Goal: Use online tool/utility: Utilize a website feature to perform a specific function

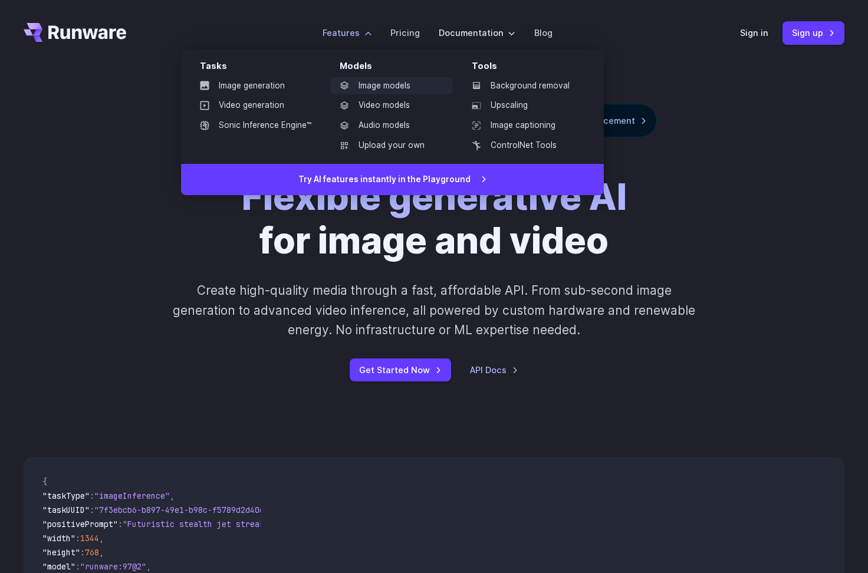
click at [373, 85] on link "Image models" at bounding box center [391, 86] width 123 height 18
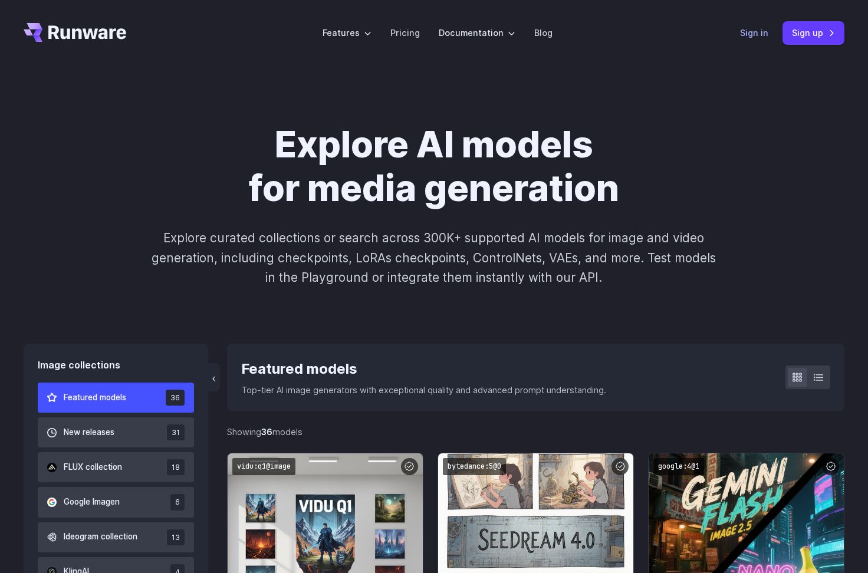
click at [756, 28] on link "Sign in" at bounding box center [754, 33] width 28 height 14
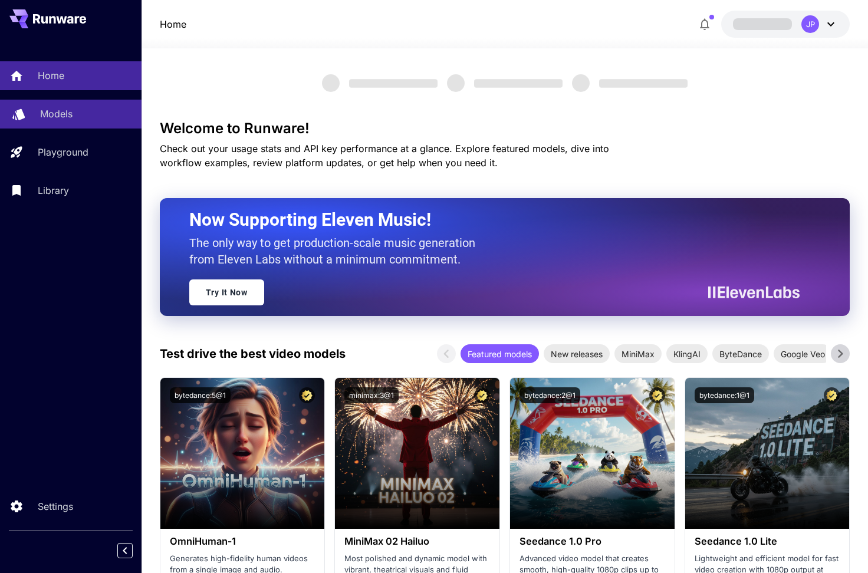
click at [65, 114] on p "Models" at bounding box center [56, 114] width 32 height 14
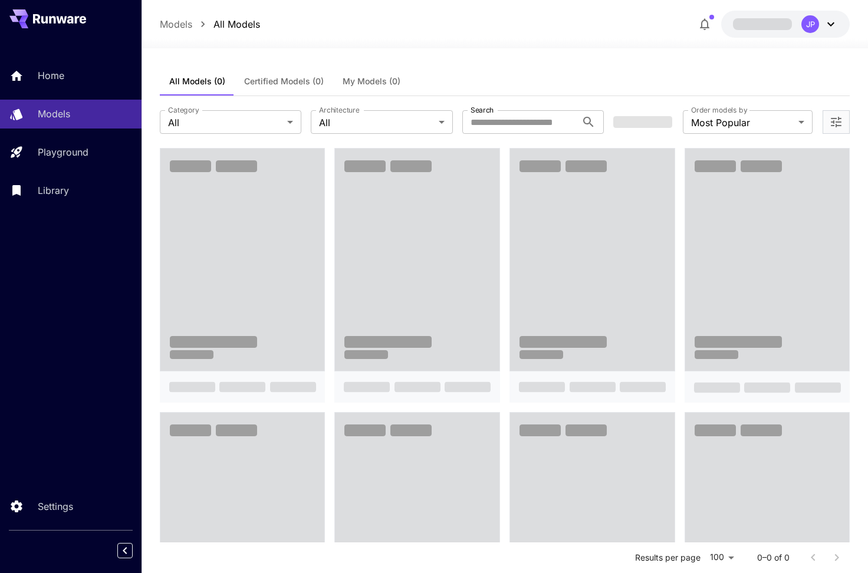
click at [67, 137] on div "Home Models Playground Library" at bounding box center [70, 132] width 141 height 143
click at [67, 169] on div "Home Models Playground Library" at bounding box center [70, 132] width 141 height 143
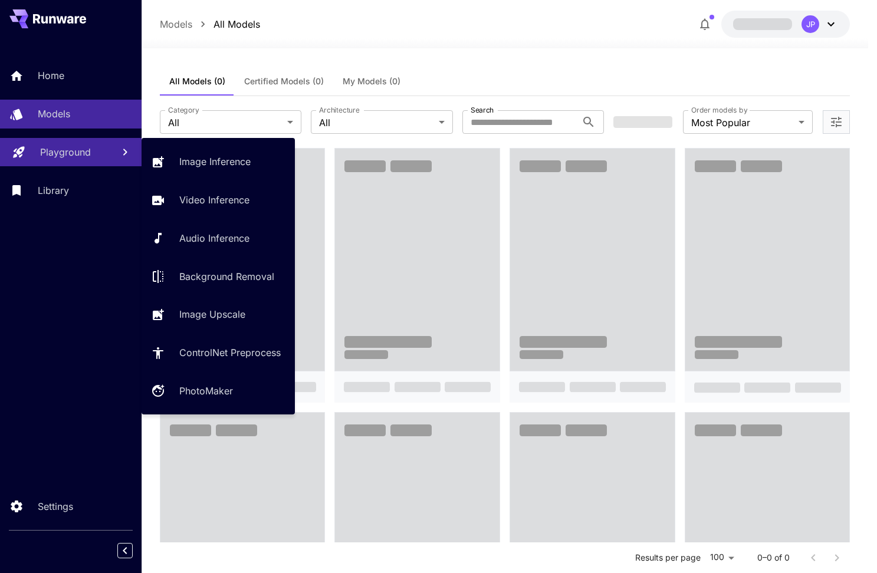
click at [70, 158] on p "Playground" at bounding box center [65, 152] width 51 height 14
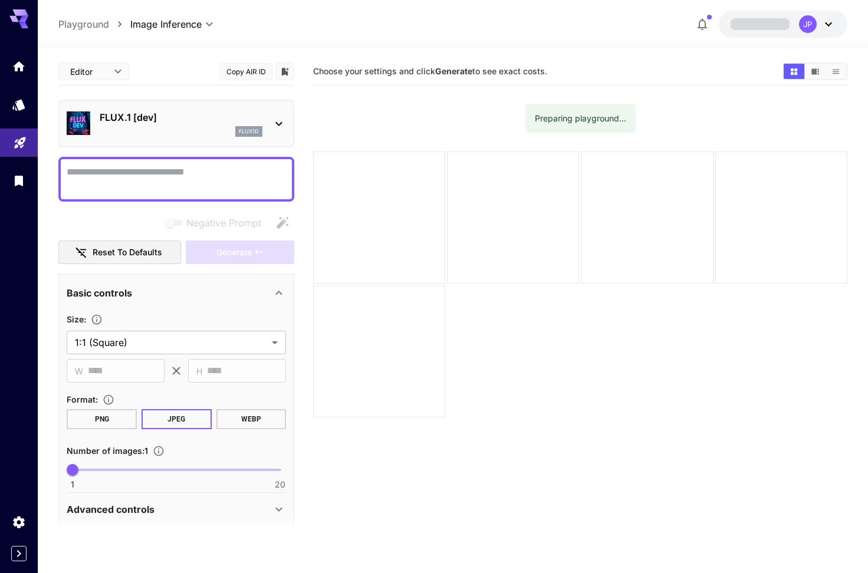
click at [219, 141] on div "FLUX.1 [dev] flux1d" at bounding box center [176, 124] width 236 height 48
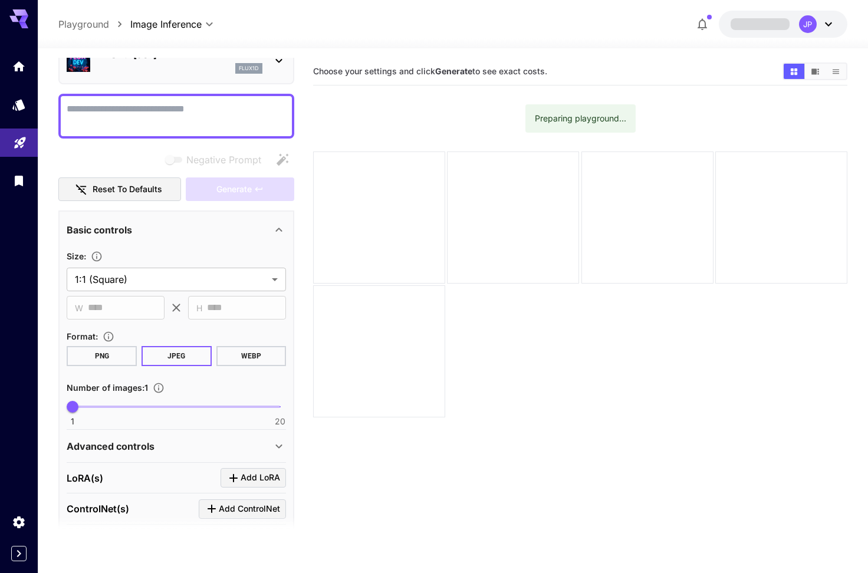
click at [171, 118] on textarea "Negative Prompt" at bounding box center [176, 116] width 219 height 28
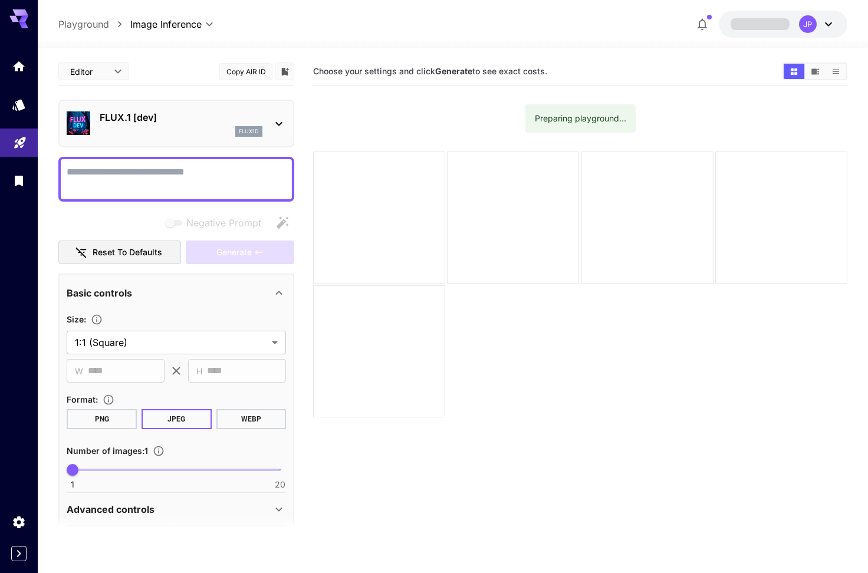
click at [185, 109] on div "FLUX.1 [dev] flux1d" at bounding box center [176, 124] width 219 height 36
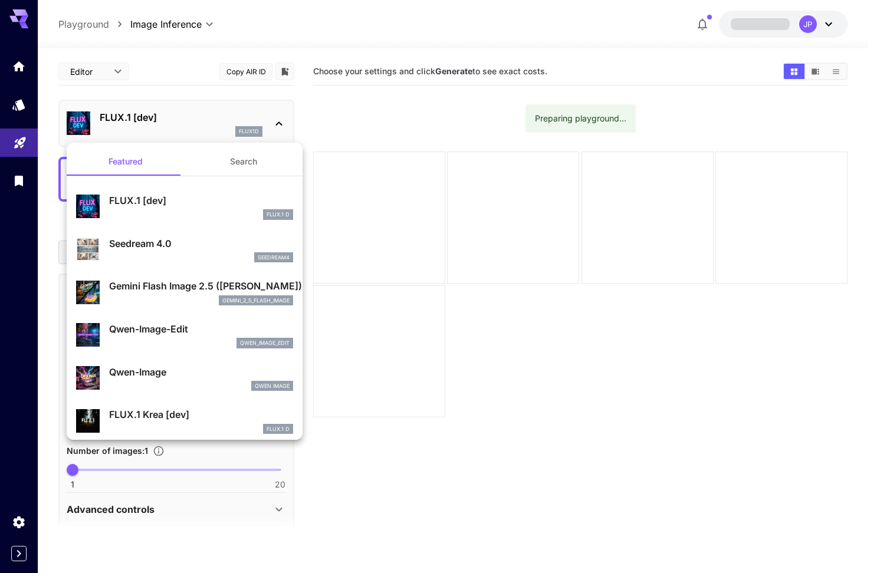
click at [180, 360] on div "Qwen-Image Qwen Image" at bounding box center [184, 378] width 217 height 36
type input "**"
type input "***"
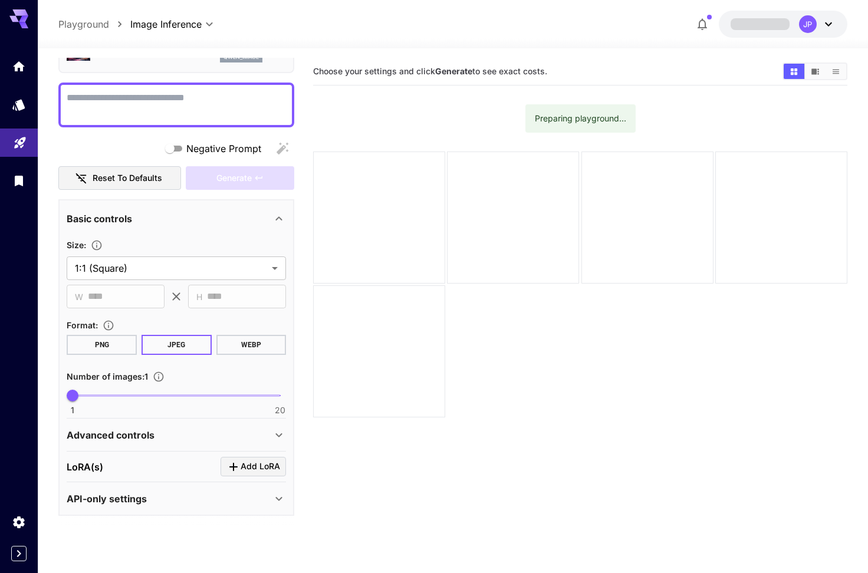
scroll to position [74, 0]
click at [157, 461] on div "LoRA(s) Add LoRA" at bounding box center [176, 466] width 219 height 19
click at [228, 469] on icon "Click to add LoRA" at bounding box center [233, 467] width 14 height 14
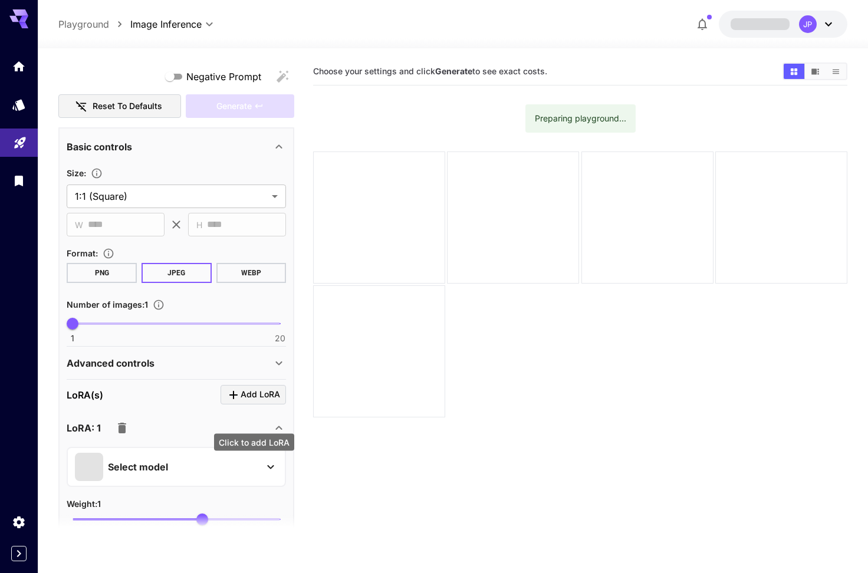
scroll to position [174, 0]
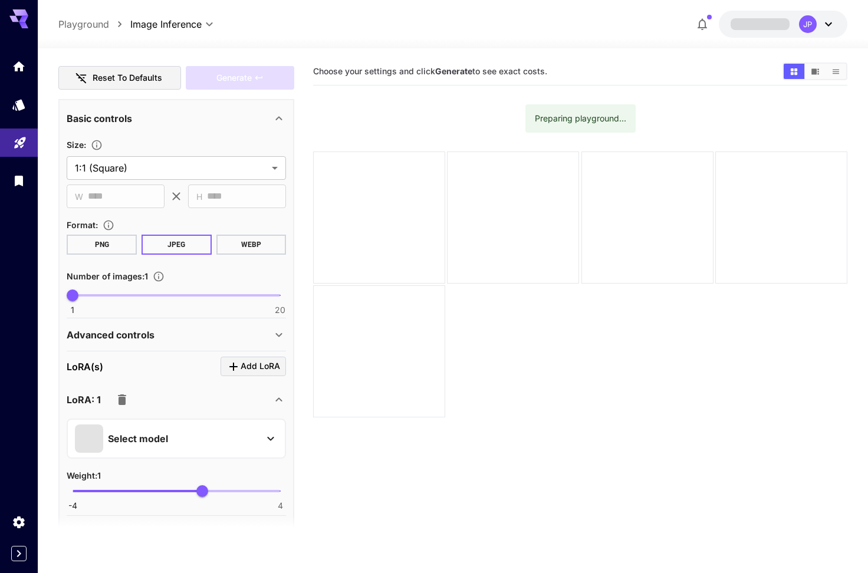
click at [92, 425] on span at bounding box center [89, 438] width 28 height 28
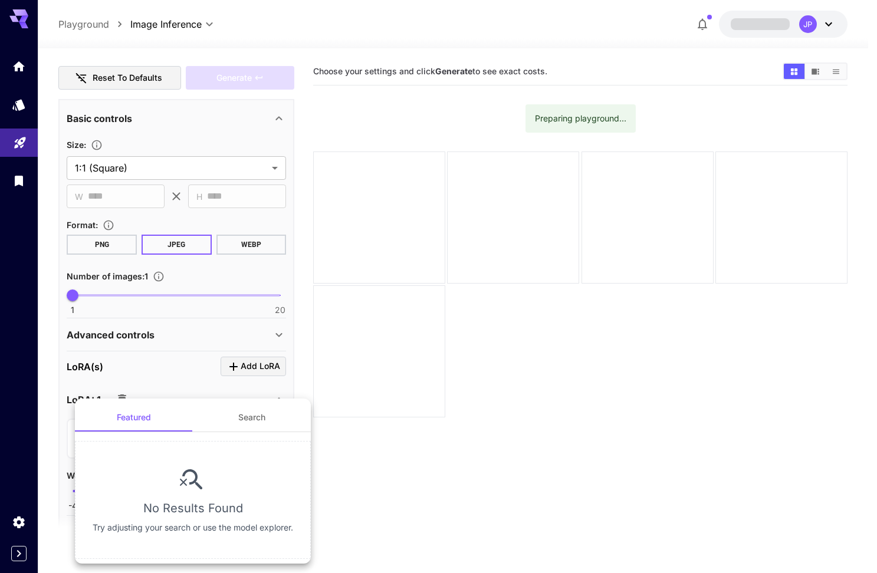
click at [243, 388] on div at bounding box center [438, 286] width 877 height 573
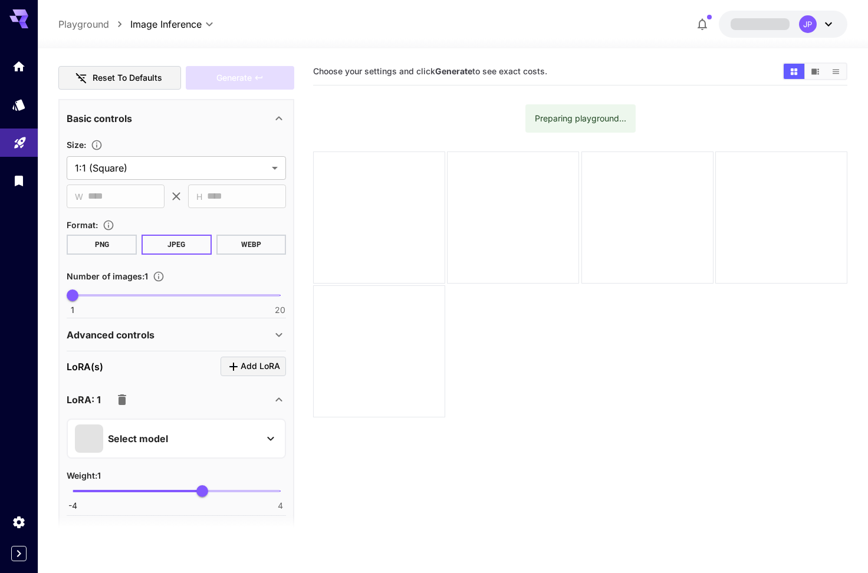
click at [128, 401] on icon "button" at bounding box center [122, 400] width 14 height 14
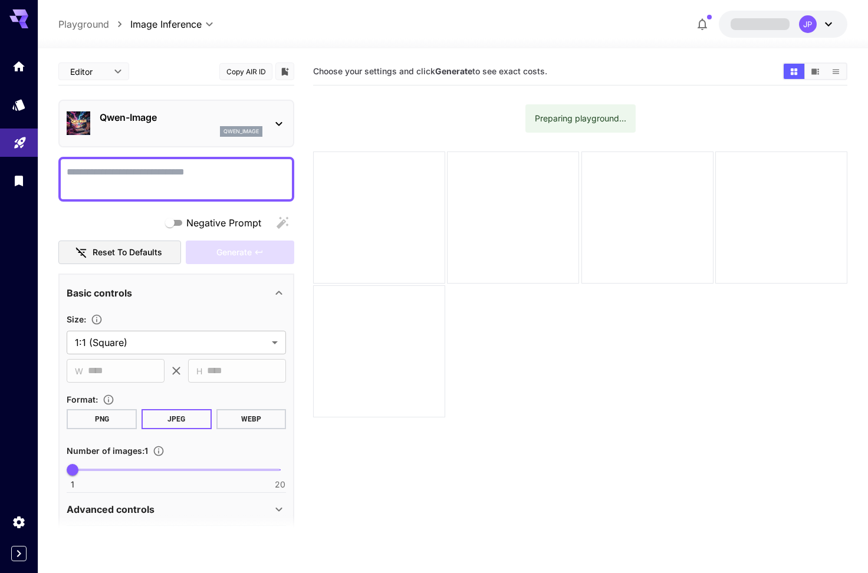
scroll to position [0, 0]
click at [233, 101] on div "Qwen-Image qwen_image" at bounding box center [176, 124] width 236 height 48
click at [216, 116] on p "Qwen-Image" at bounding box center [181, 117] width 163 height 14
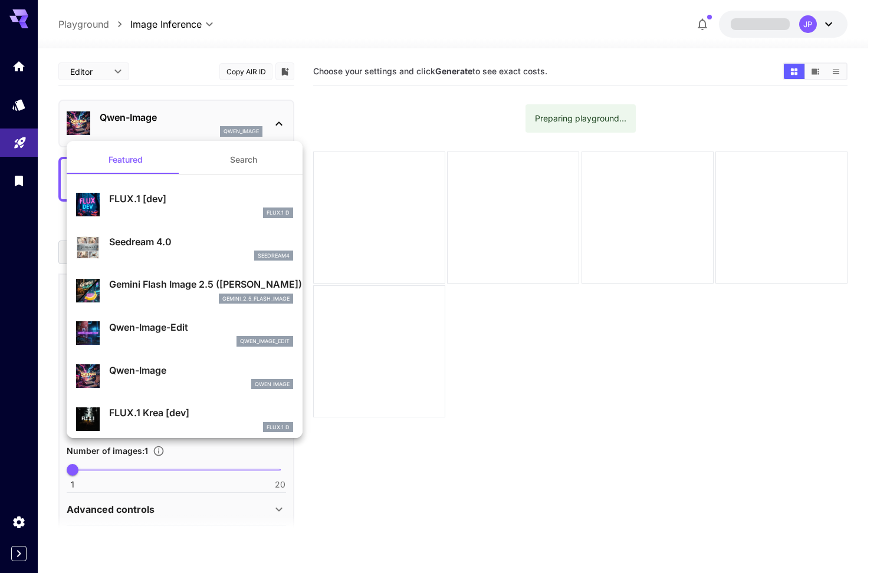
click at [158, 327] on p "Qwen-Image-Edit" at bounding box center [201, 327] width 184 height 14
type input "*"
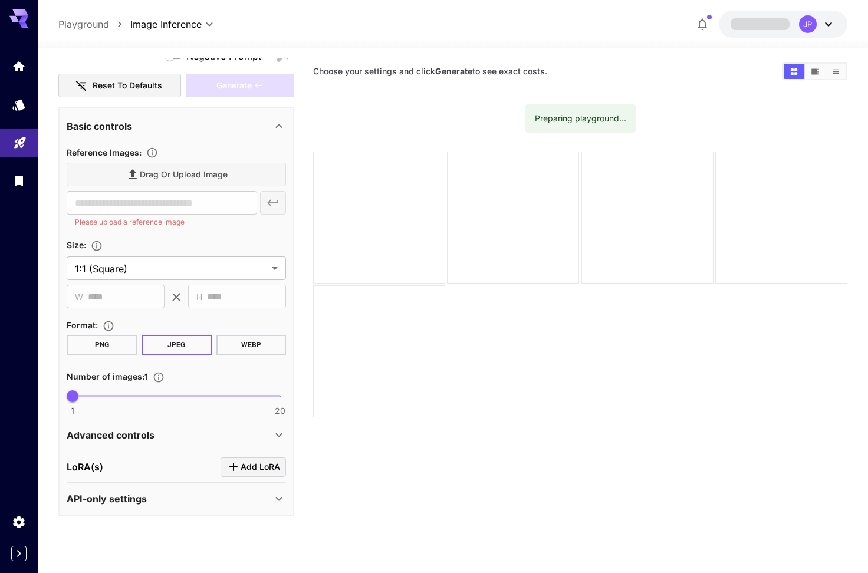
scroll to position [166, 0]
click at [199, 448] on div "Advanced controls" at bounding box center [176, 435] width 219 height 28
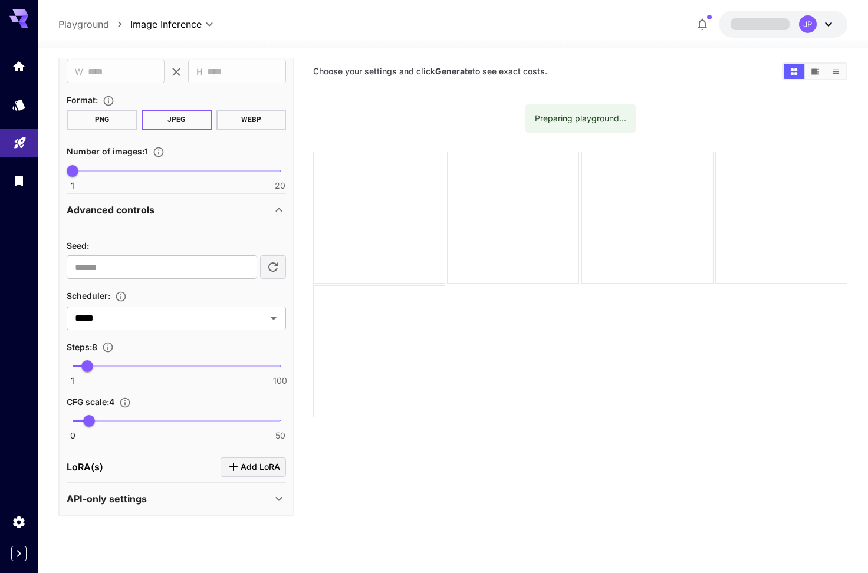
scroll to position [391, 0]
click at [230, 464] on icon "Click to add LoRA" at bounding box center [233, 467] width 14 height 14
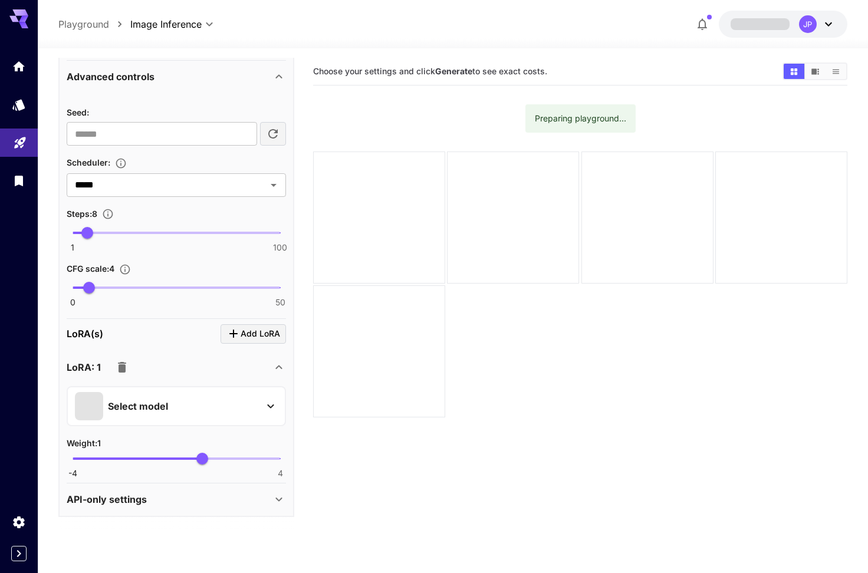
click at [127, 367] on icon "button" at bounding box center [122, 367] width 14 height 14
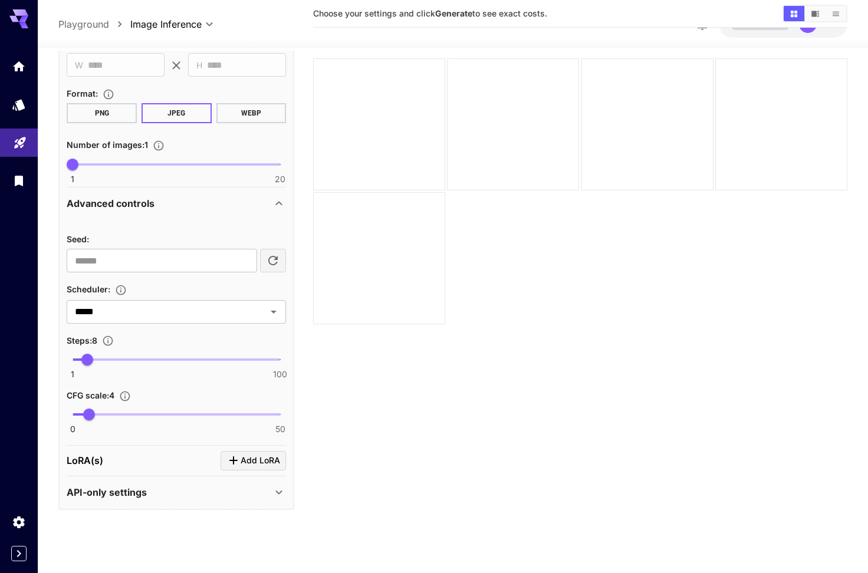
scroll to position [93, 0]
click at [173, 485] on div "API-only settings" at bounding box center [169, 492] width 205 height 14
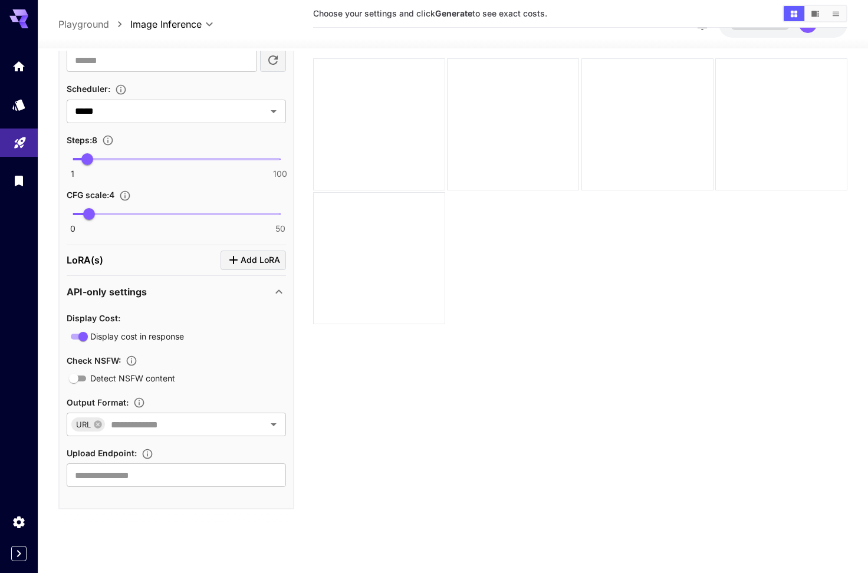
scroll to position [591, 0]
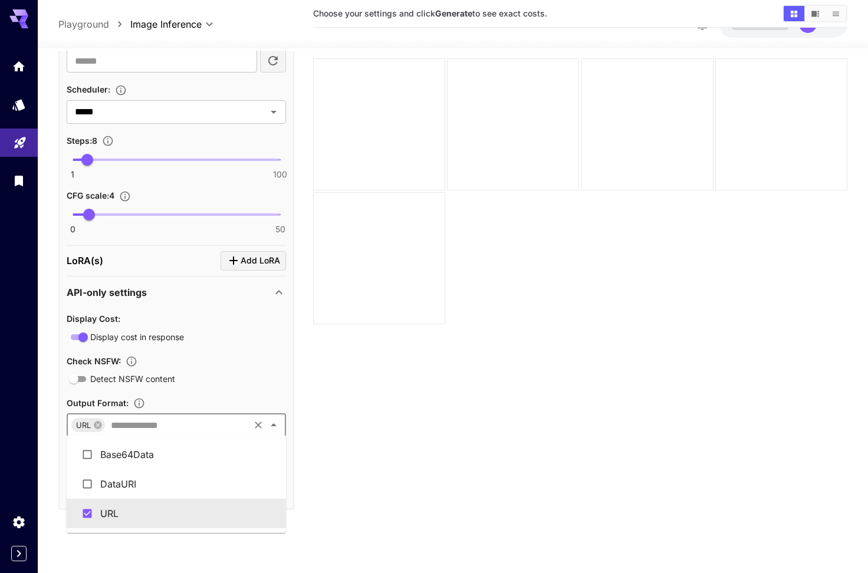
click at [229, 426] on input "text" at bounding box center [176, 425] width 141 height 17
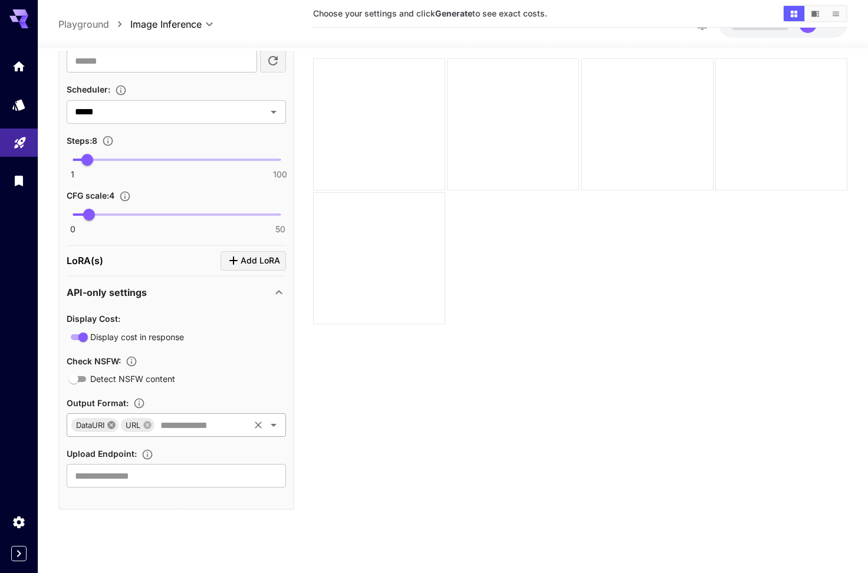
click at [110, 423] on icon at bounding box center [112, 425] width 8 height 8
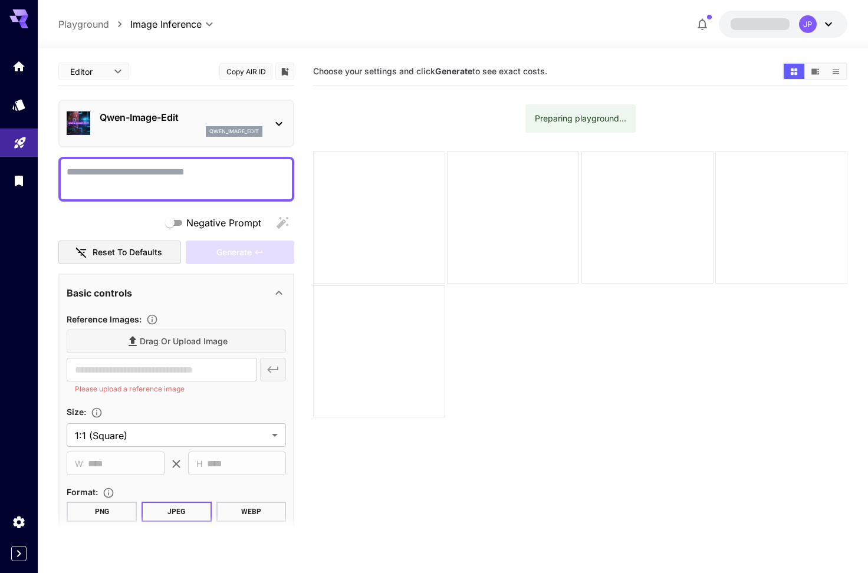
scroll to position [0, 0]
